Goal: Navigation & Orientation: Find specific page/section

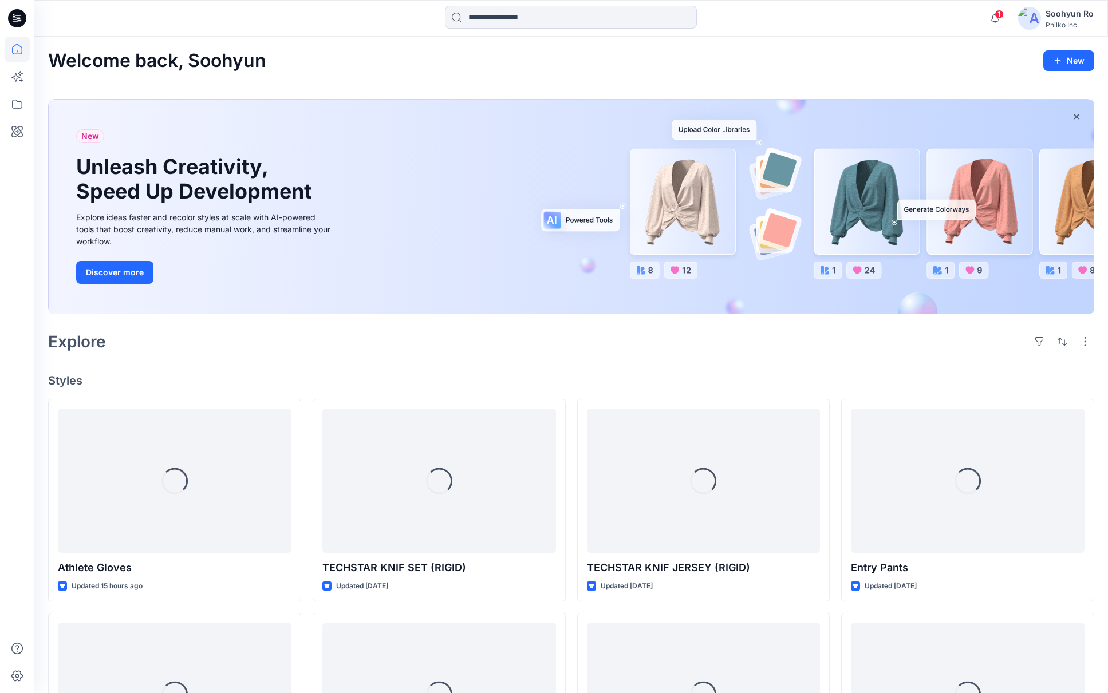
click at [30, 103] on div at bounding box center [17, 346] width 34 height 693
click at [13, 106] on icon at bounding box center [17, 104] width 10 height 9
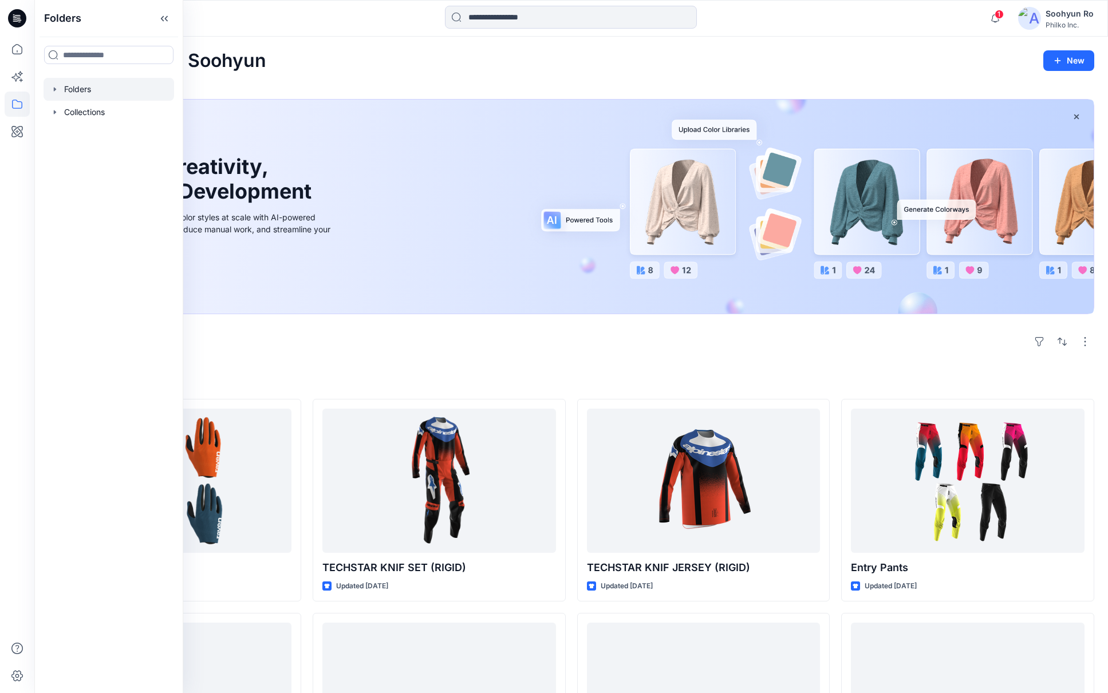
click at [58, 96] on div at bounding box center [109, 89] width 131 height 23
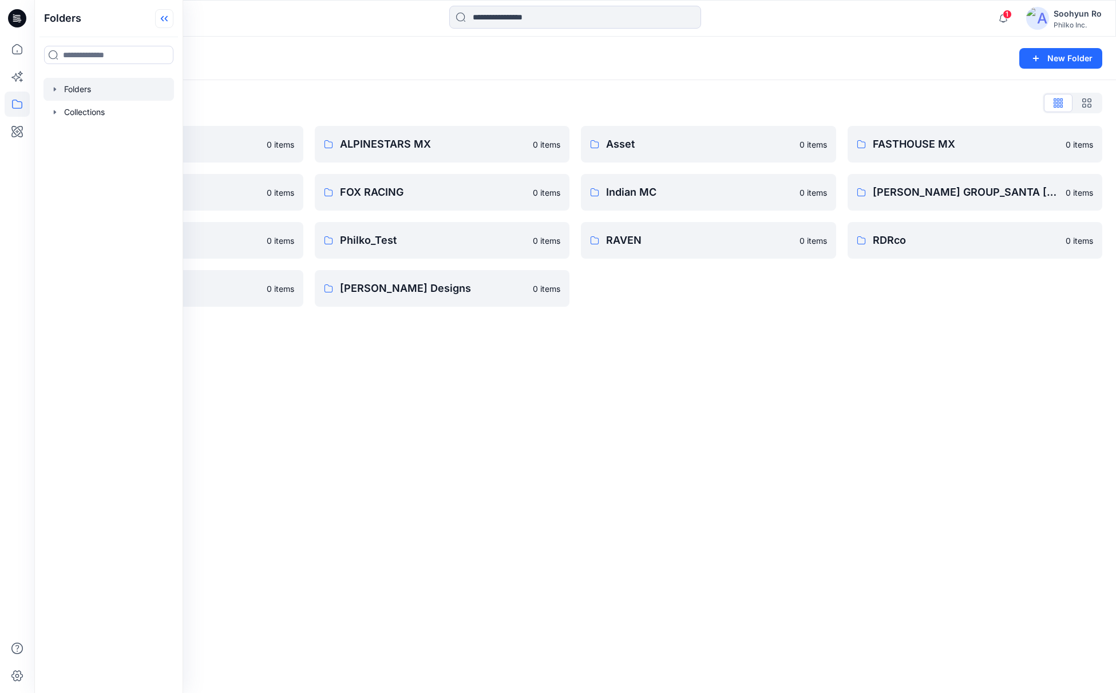
click at [166, 24] on icon at bounding box center [164, 18] width 18 height 19
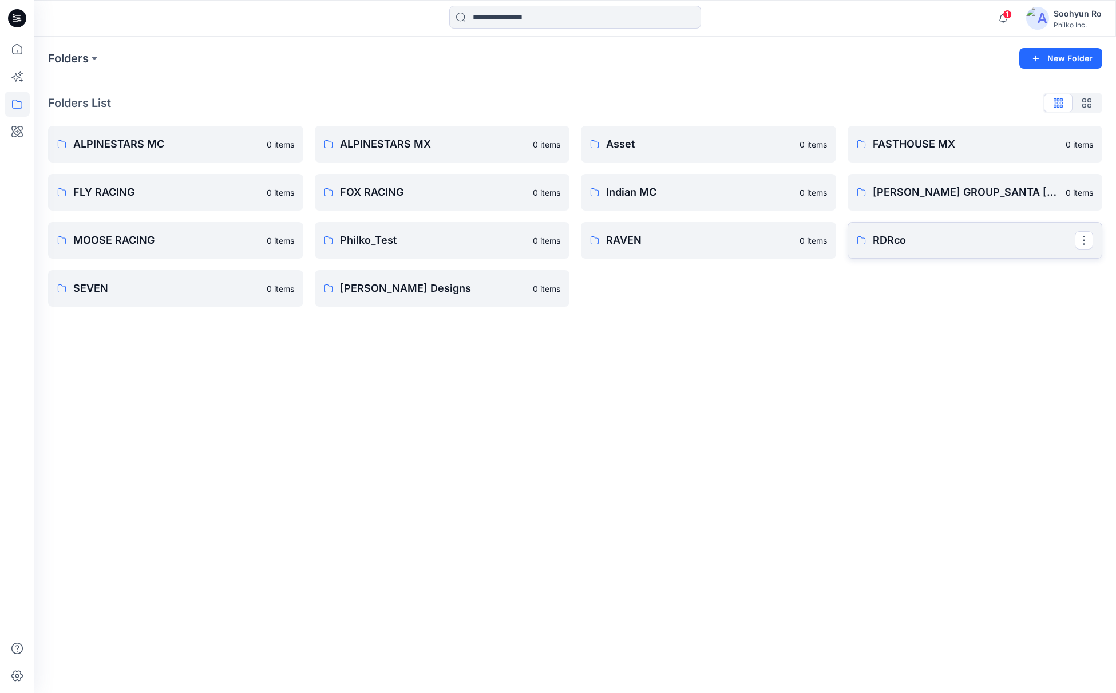
click at [731, 247] on p "RDRco" at bounding box center [974, 240] width 203 height 16
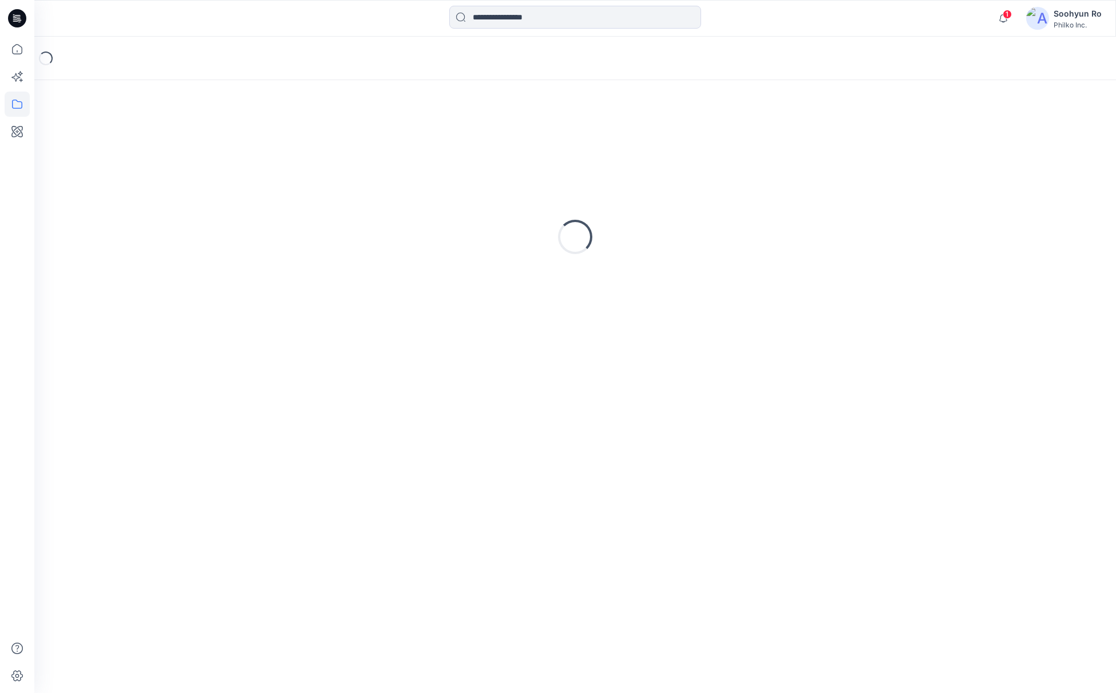
click at [731, 294] on div "Loading..." at bounding box center [575, 237] width 1054 height 286
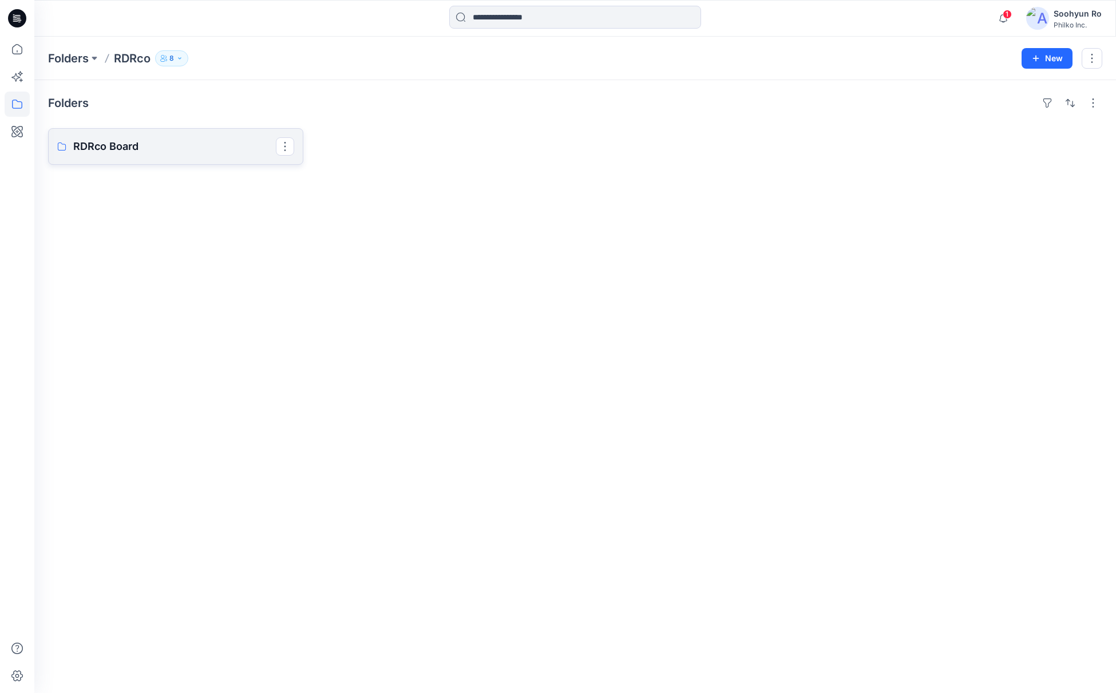
click at [197, 156] on link "RDRco Board" at bounding box center [175, 146] width 255 height 37
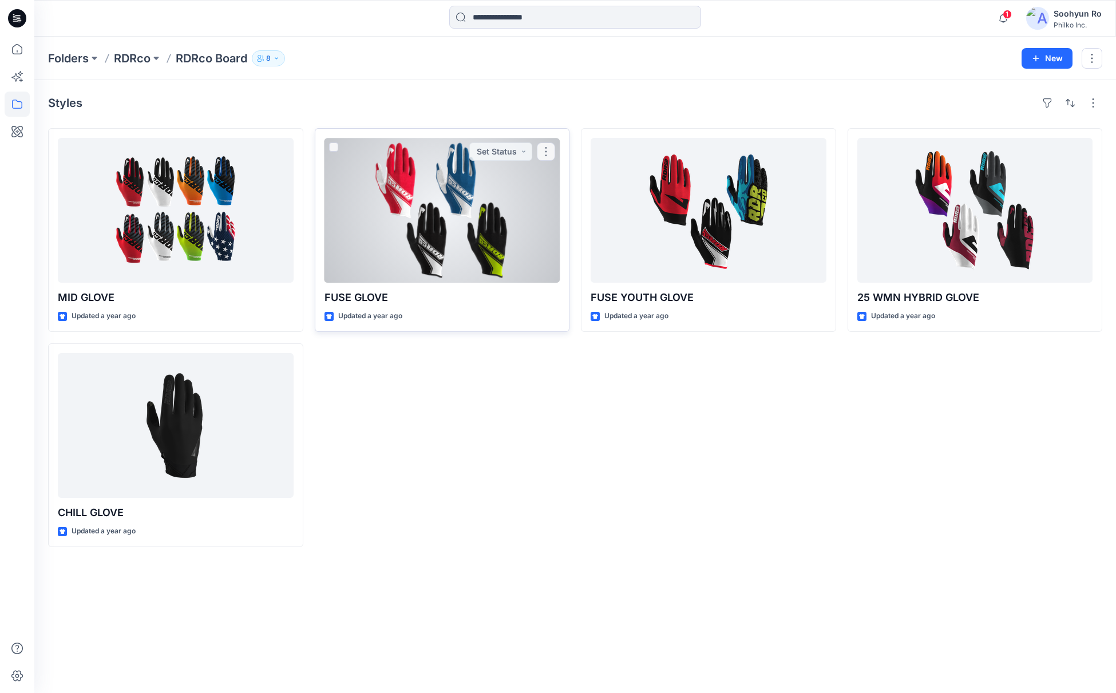
click at [527, 232] on div at bounding box center [443, 210] width 236 height 145
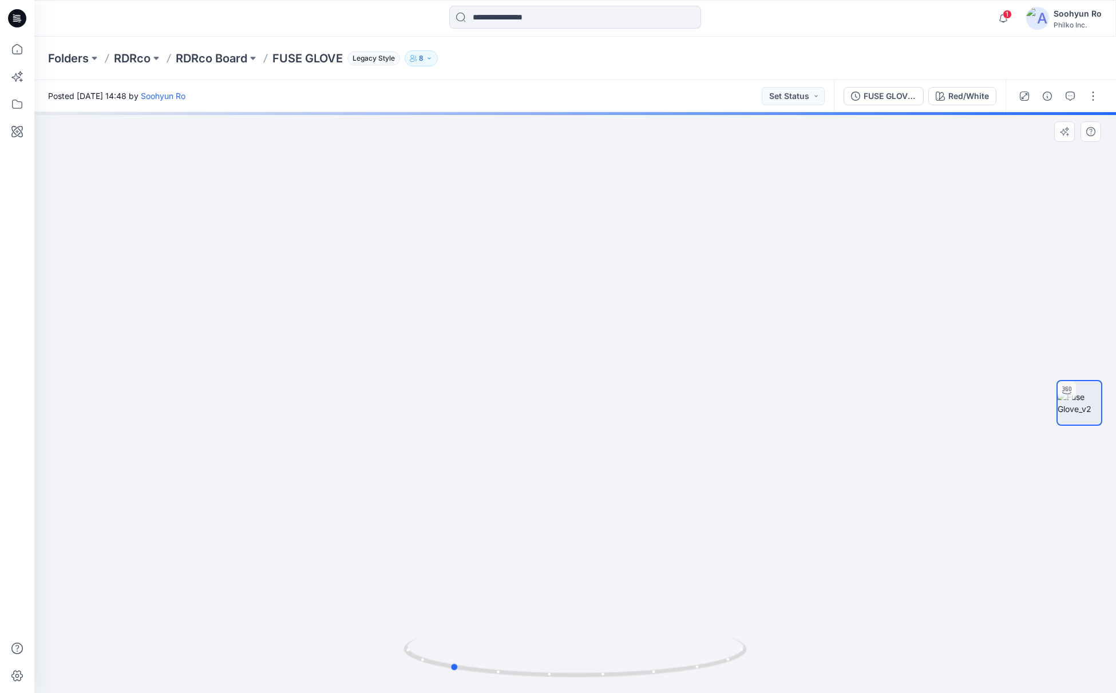
drag, startPoint x: 599, startPoint y: 400, endPoint x: 446, endPoint y: 412, distance: 153.3
click at [446, 412] on div at bounding box center [575, 402] width 1082 height 581
drag, startPoint x: 613, startPoint y: 424, endPoint x: 699, endPoint y: 438, distance: 87.0
click at [699, 438] on div at bounding box center [575, 402] width 1082 height 581
drag, startPoint x: 568, startPoint y: 440, endPoint x: 421, endPoint y: 468, distance: 150.4
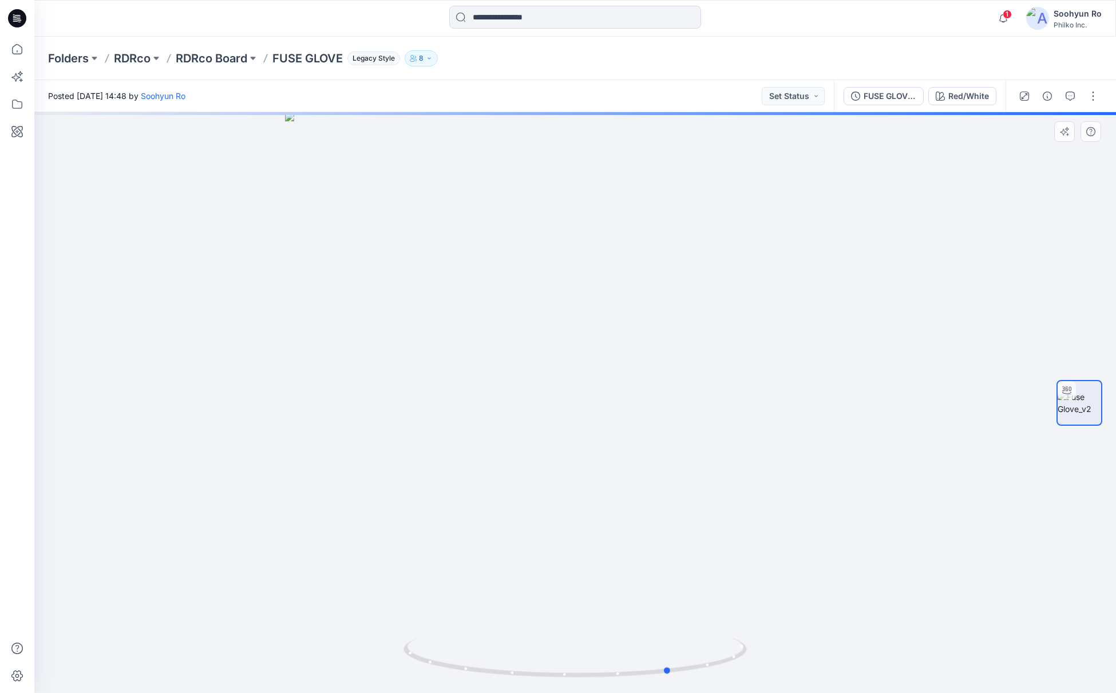
click at [421, 468] on div at bounding box center [575, 402] width 1082 height 581
